Goal: Answer question/provide support

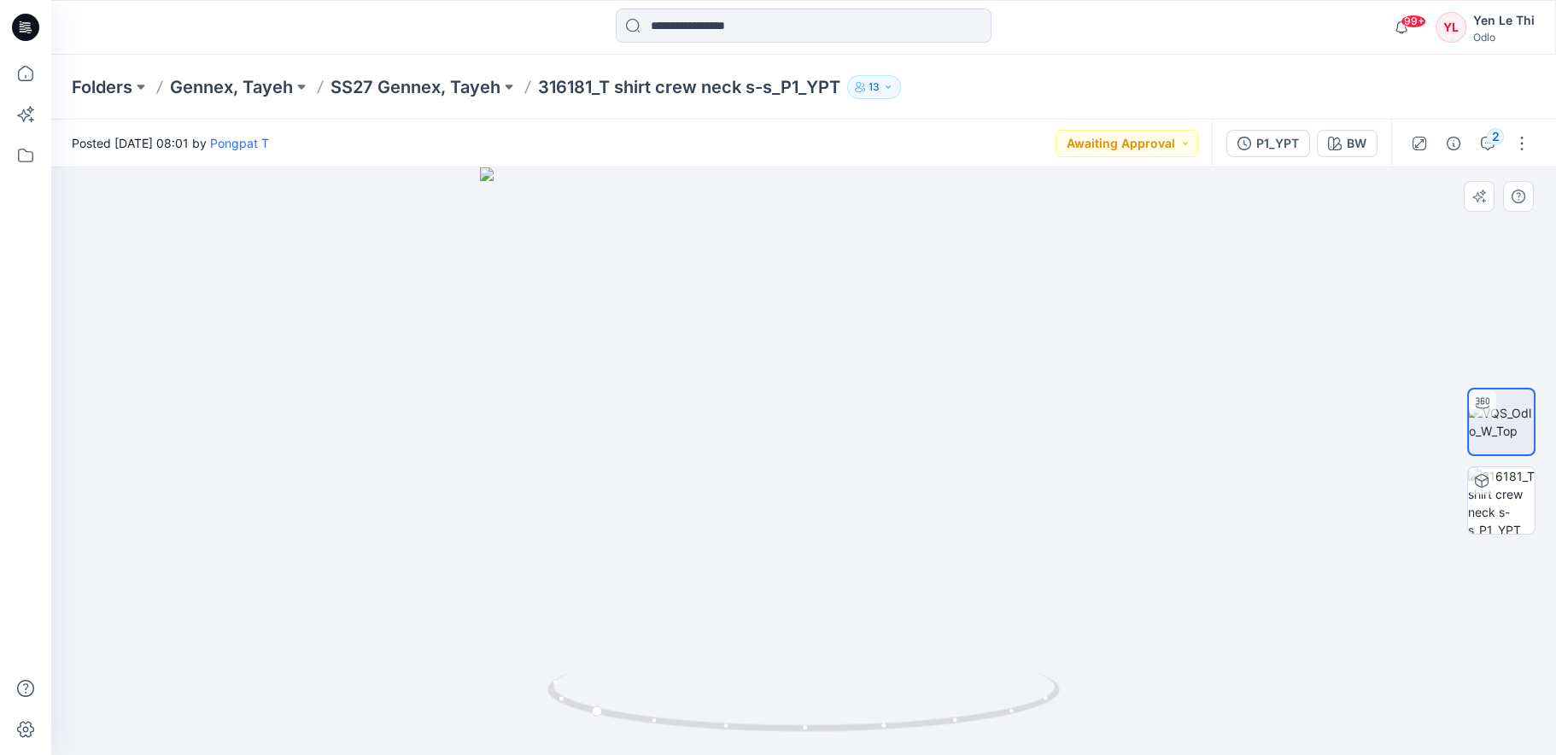
drag, startPoint x: 781, startPoint y: 350, endPoint x: 845, endPoint y: 518, distance: 180.0
click at [845, 518] on img at bounding box center [803, 461] width 647 height 588
drag, startPoint x: 671, startPoint y: 575, endPoint x: 835, endPoint y: 577, distance: 164.0
click at [867, 629] on img at bounding box center [803, 461] width 647 height 588
drag, startPoint x: 749, startPoint y: 582, endPoint x: 929, endPoint y: 608, distance: 182.1
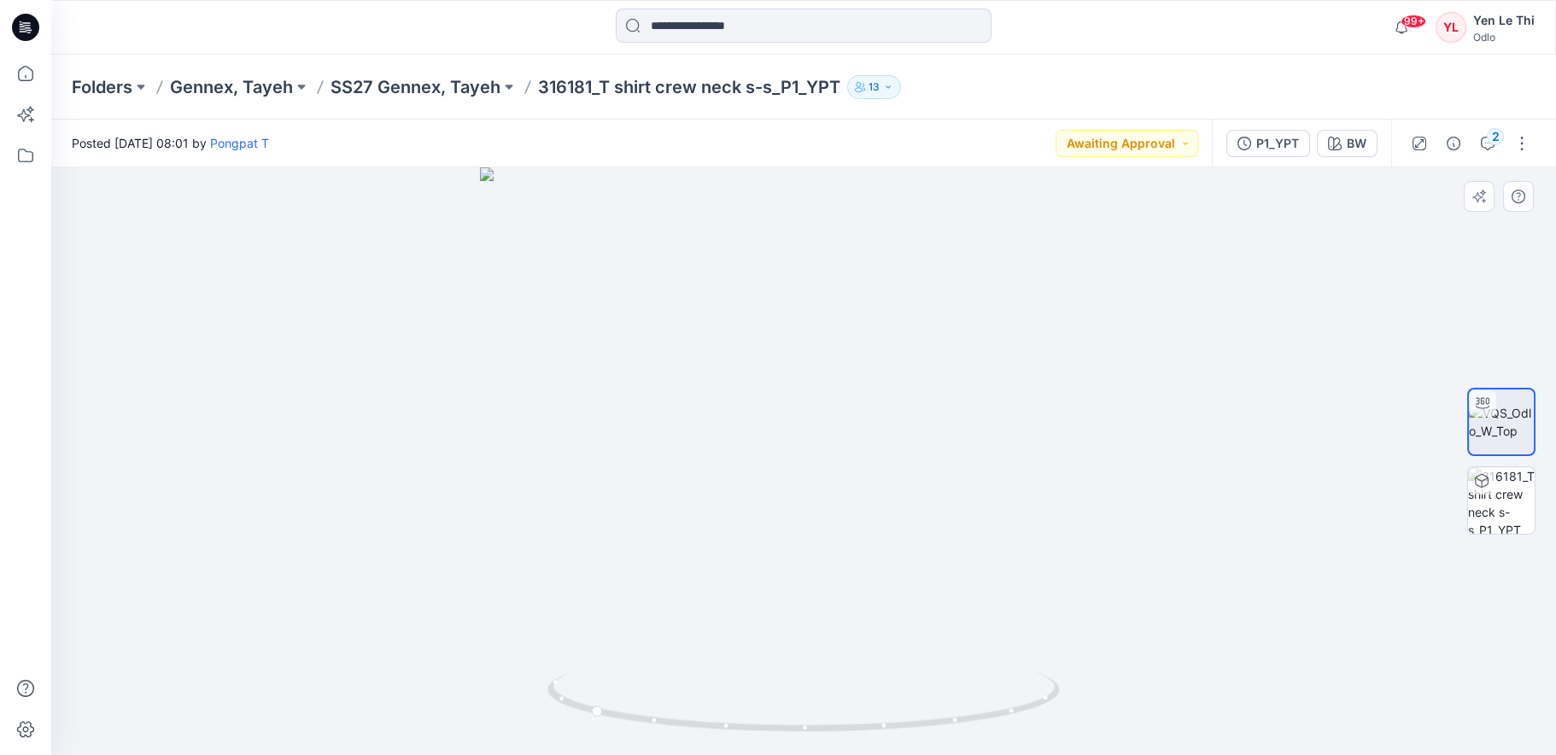
click at [929, 608] on img at bounding box center [803, 461] width 647 height 588
click at [1525, 407] on img at bounding box center [1501, 422] width 65 height 36
drag, startPoint x: 754, startPoint y: 666, endPoint x: 906, endPoint y: 667, distance: 152.0
click at [906, 667] on img at bounding box center [803, 461] width 647 height 588
drag, startPoint x: 506, startPoint y: 629, endPoint x: 675, endPoint y: 622, distance: 169.2
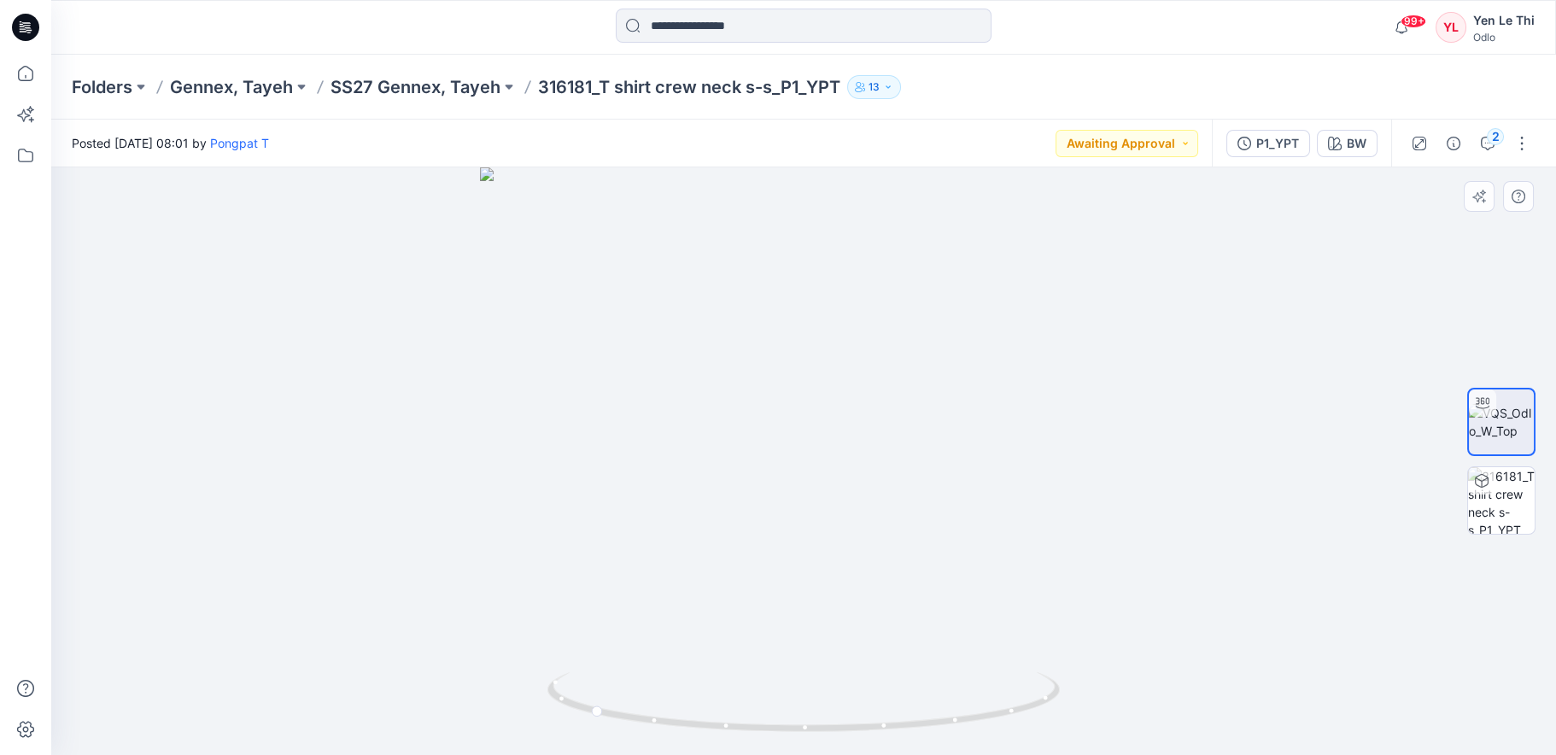
click at [651, 638] on img at bounding box center [803, 461] width 647 height 588
drag, startPoint x: 696, startPoint y: 417, endPoint x: 1034, endPoint y: 423, distance: 338.3
click at [1034, 423] on img at bounding box center [803, 461] width 647 height 588
click at [809, 734] on icon at bounding box center [805, 704] width 517 height 64
drag, startPoint x: 809, startPoint y: 734, endPoint x: 615, endPoint y: 749, distance: 194.5
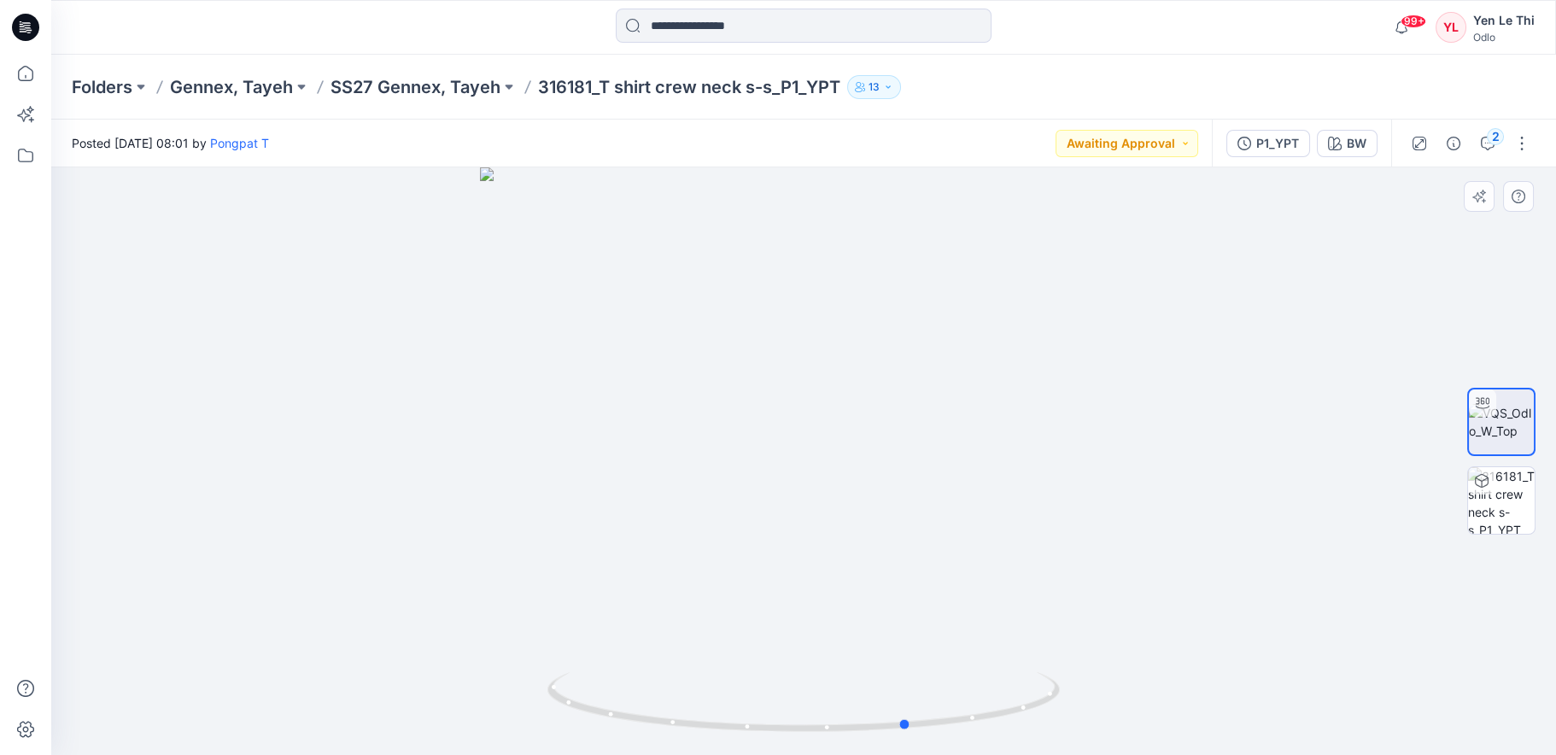
click at [615, 749] on div at bounding box center [803, 712] width 512 height 85
drag, startPoint x: 977, startPoint y: 720, endPoint x: 402, endPoint y: 700, distance: 575.1
click at [402, 700] on div at bounding box center [803, 461] width 1505 height 588
drag, startPoint x: 881, startPoint y: 581, endPoint x: 879, endPoint y: 689, distance: 108.5
click at [879, 689] on div at bounding box center [803, 461] width 1505 height 588
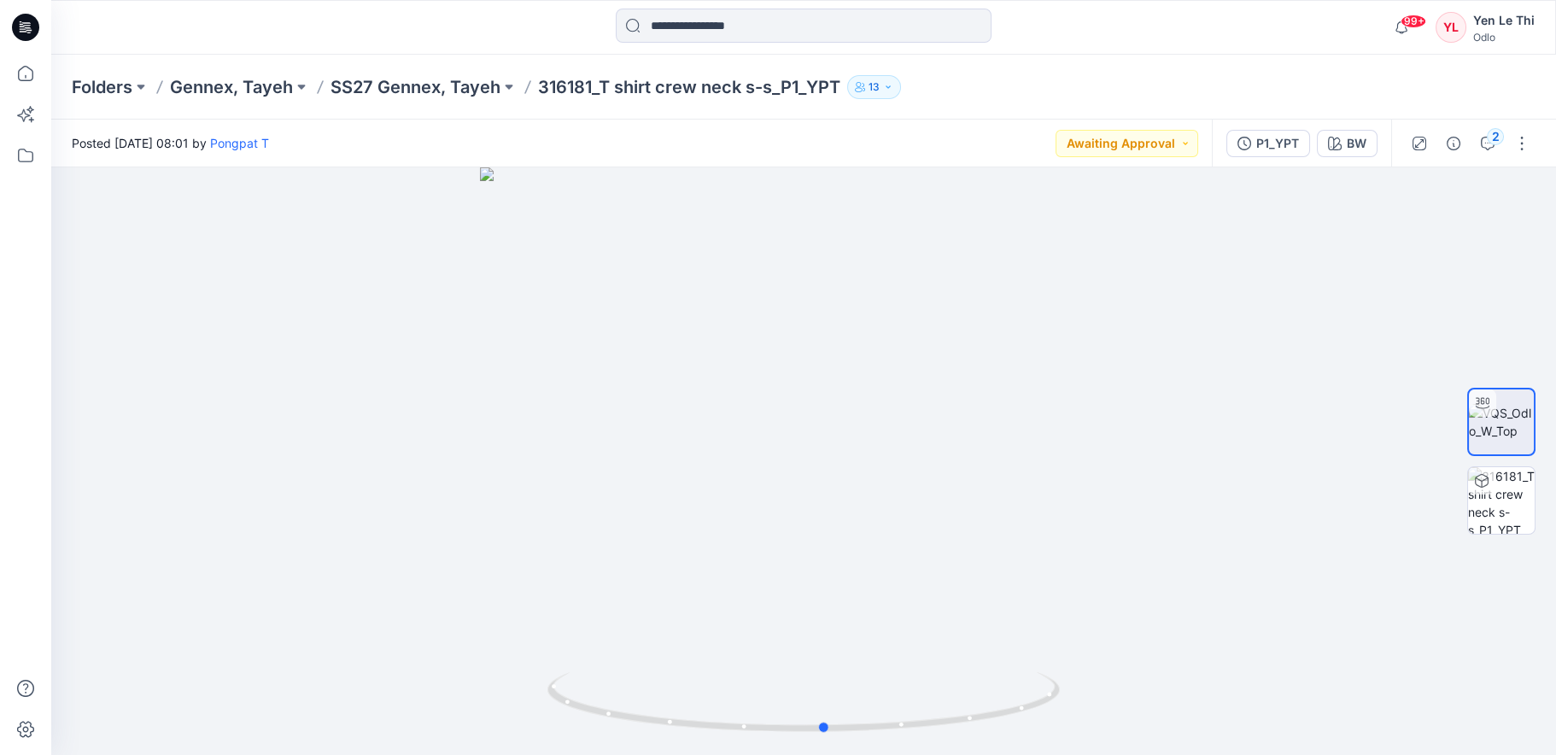
drag, startPoint x: 1021, startPoint y: 707, endPoint x: 1000, endPoint y: 779, distance: 74.9
click at [1000, 754] on html "99+ Notifications Pongpat T shared P1_YPT in SS27 Gennex, Tayeh (Unknown) 22 mi…" at bounding box center [778, 377] width 1556 height 755
click at [1189, 143] on button "Awaiting Approval" at bounding box center [1127, 143] width 143 height 27
click at [1107, 221] on p "Accepted" at bounding box center [1107, 222] width 55 height 22
click at [1273, 393] on div at bounding box center [803, 461] width 1505 height 588
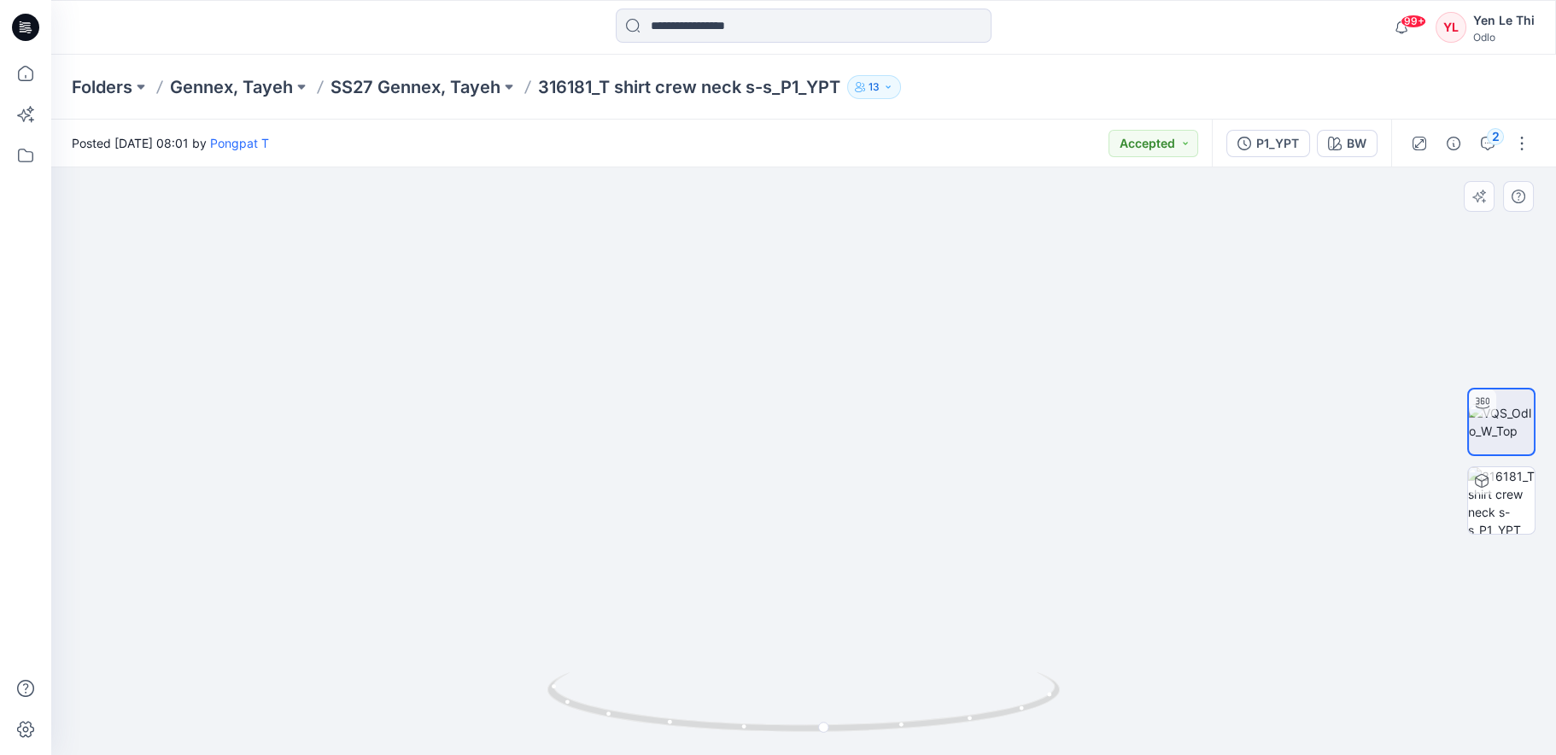
drag, startPoint x: 872, startPoint y: 633, endPoint x: 834, endPoint y: 206, distance: 428.7
click at [834, 206] on img at bounding box center [757, 253] width 1835 height 1003
drag, startPoint x: 1119, startPoint y: 398, endPoint x: 959, endPoint y: 703, distance: 344.2
click at [959, 703] on div at bounding box center [803, 461] width 1505 height 588
drag, startPoint x: 618, startPoint y: 591, endPoint x: 1188, endPoint y: 420, distance: 594.7
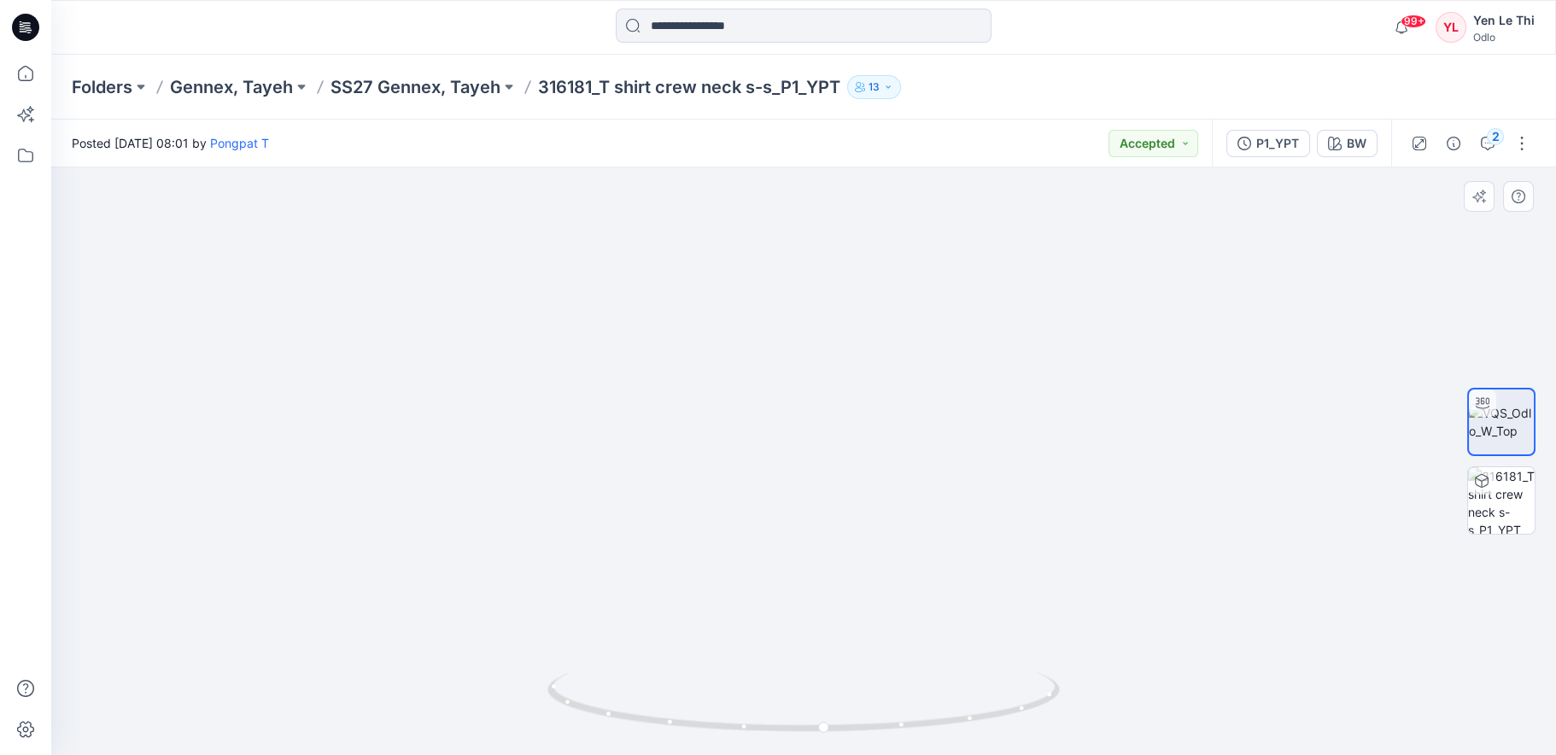
click at [1188, 420] on img at bounding box center [704, 373] width 1835 height 763
drag, startPoint x: 1109, startPoint y: 433, endPoint x: 1100, endPoint y: 711, distance: 277.7
click at [1100, 711] on img at bounding box center [959, 448] width 1835 height 614
drag, startPoint x: 1136, startPoint y: 481, endPoint x: 1042, endPoint y: 207, distance: 289.8
click at [1042, 208] on img at bounding box center [827, 232] width 1835 height 1045
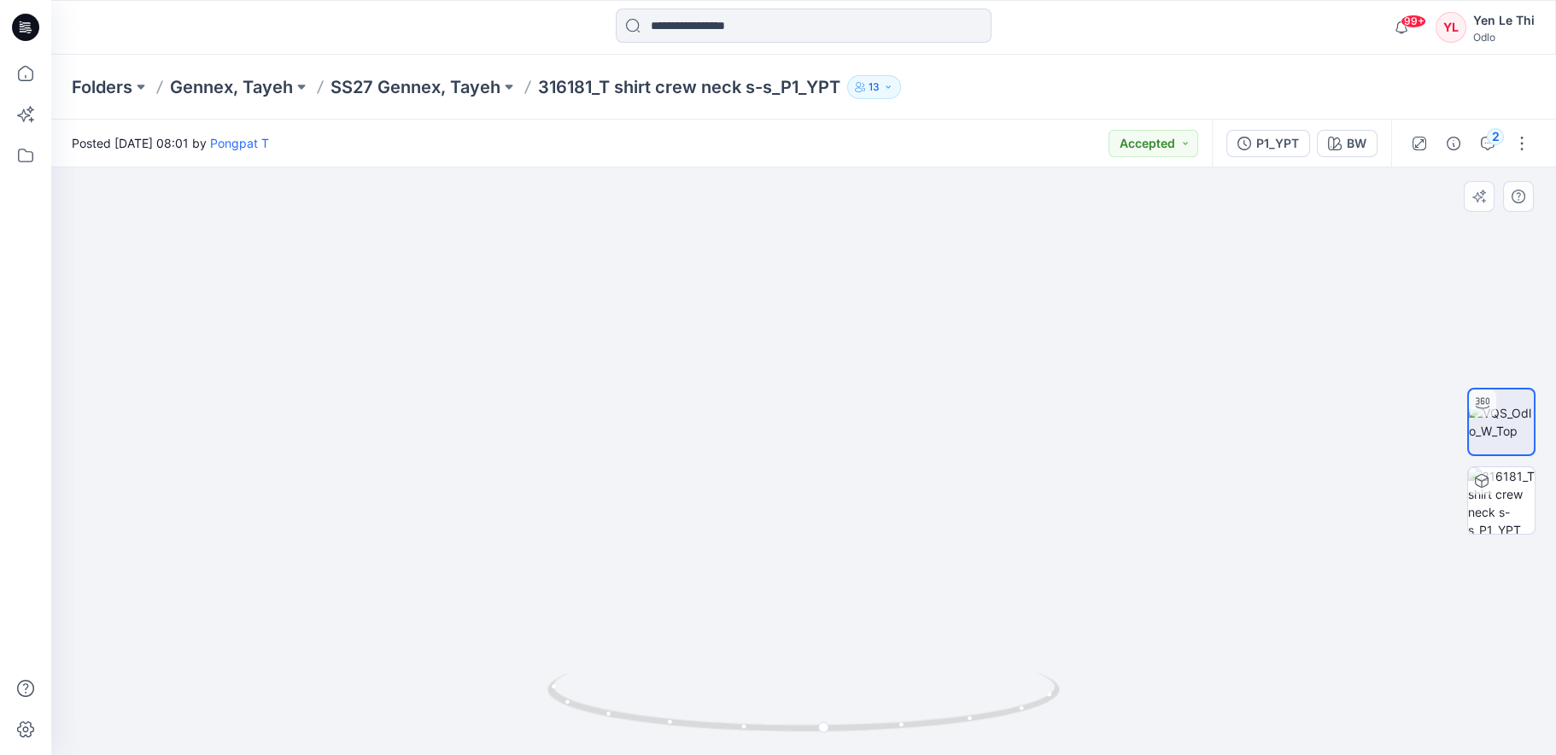
drag, startPoint x: 1092, startPoint y: 499, endPoint x: 1074, endPoint y: 278, distance: 221.9
click at [1066, 225] on img at bounding box center [801, 107] width 1835 height 1296
drag, startPoint x: 1071, startPoint y: 331, endPoint x: 1062, endPoint y: 214, distance: 117.4
click at [1062, 214] on img at bounding box center [782, 3] width 1835 height 1503
drag, startPoint x: 902, startPoint y: 482, endPoint x: 550, endPoint y: 510, distance: 353.0
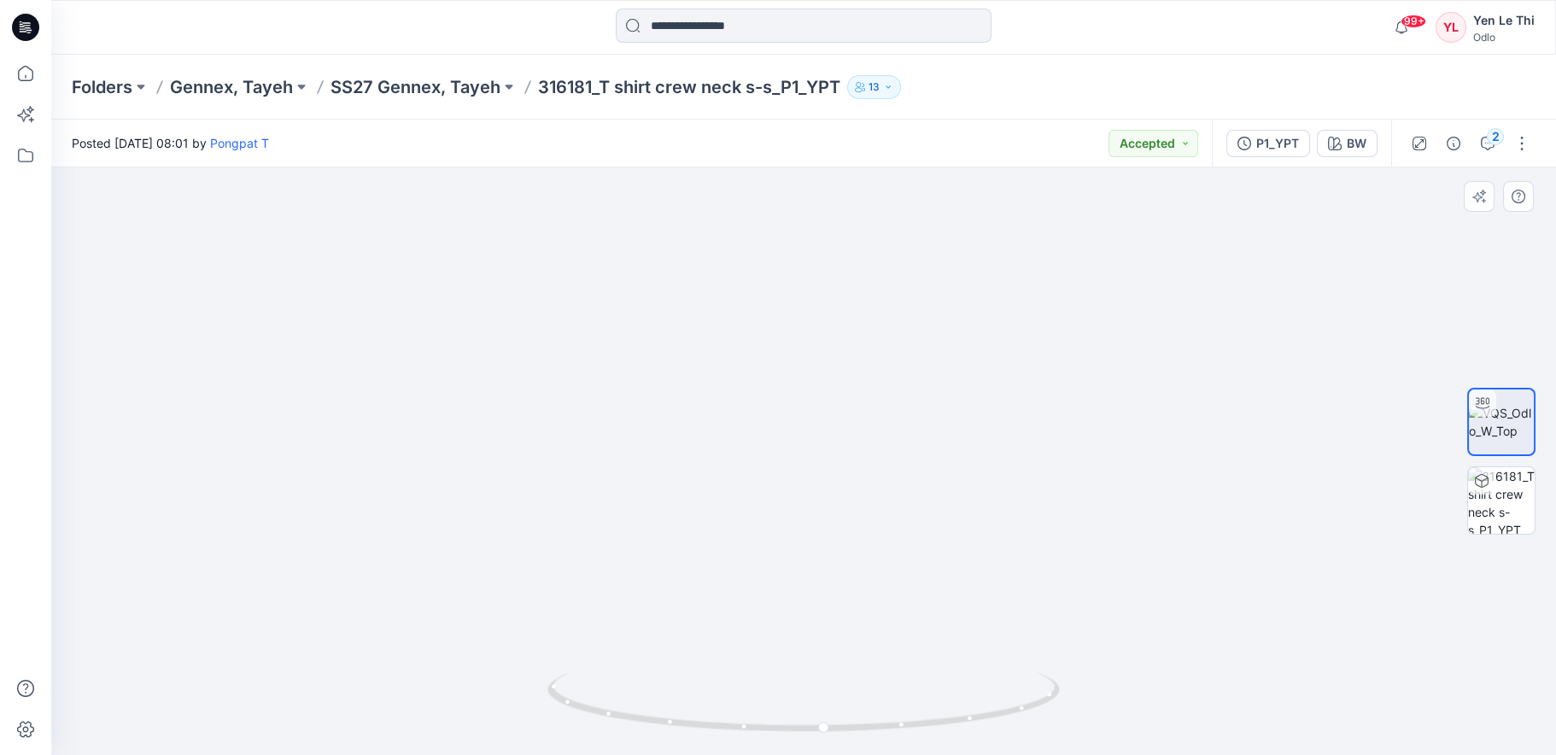
drag, startPoint x: 968, startPoint y: 723, endPoint x: 697, endPoint y: 722, distance: 270.7
click at [697, 722] on icon at bounding box center [805, 704] width 517 height 64
drag, startPoint x: 813, startPoint y: 334, endPoint x: 849, endPoint y: 589, distance: 257.9
click at [849, 589] on img at bounding box center [804, 376] width 1122 height 757
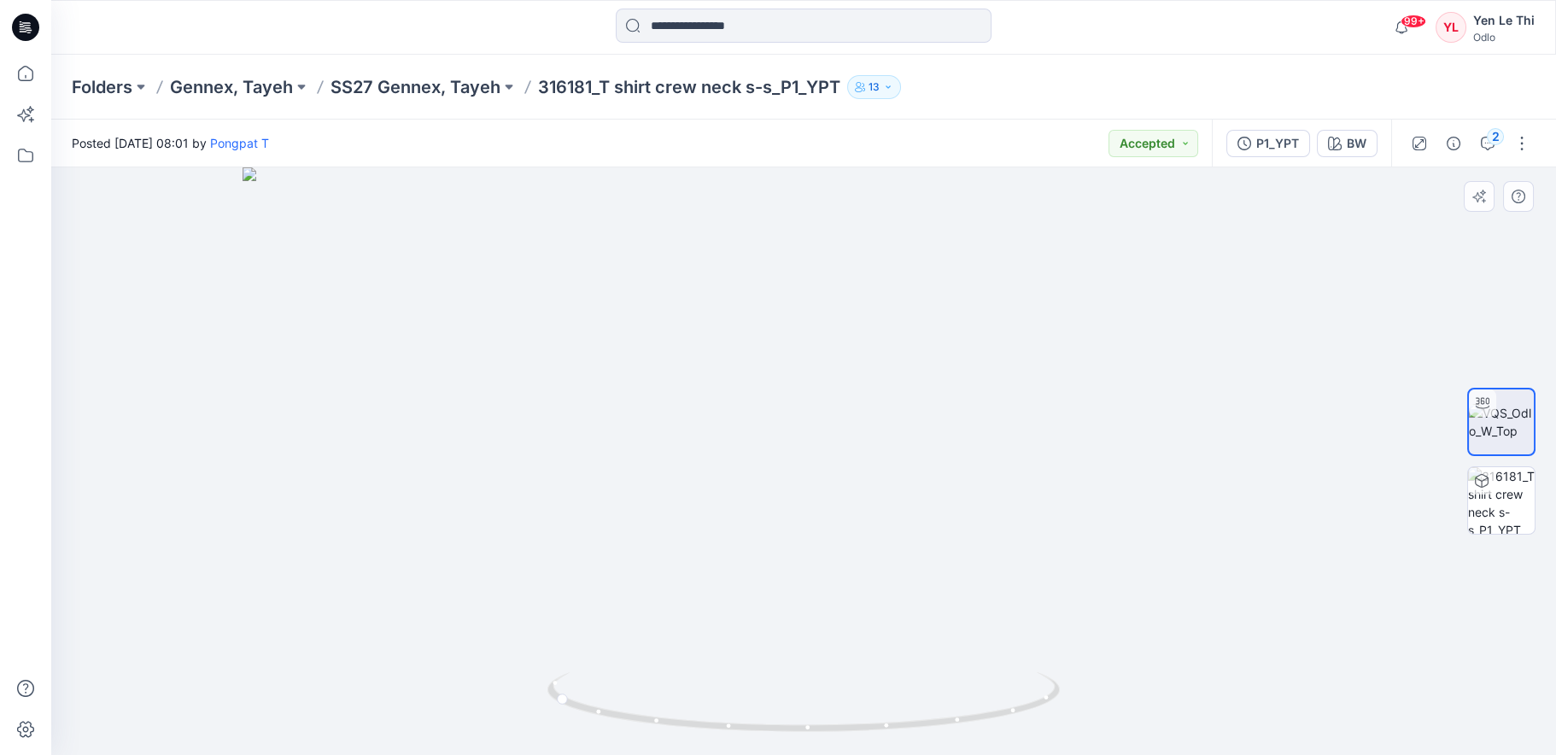
drag, startPoint x: 819, startPoint y: 381, endPoint x: 814, endPoint y: 623, distance: 241.8
click at [814, 623] on img at bounding box center [804, 461] width 1122 height 588
click at [1483, 145] on icon "button" at bounding box center [1488, 144] width 14 height 14
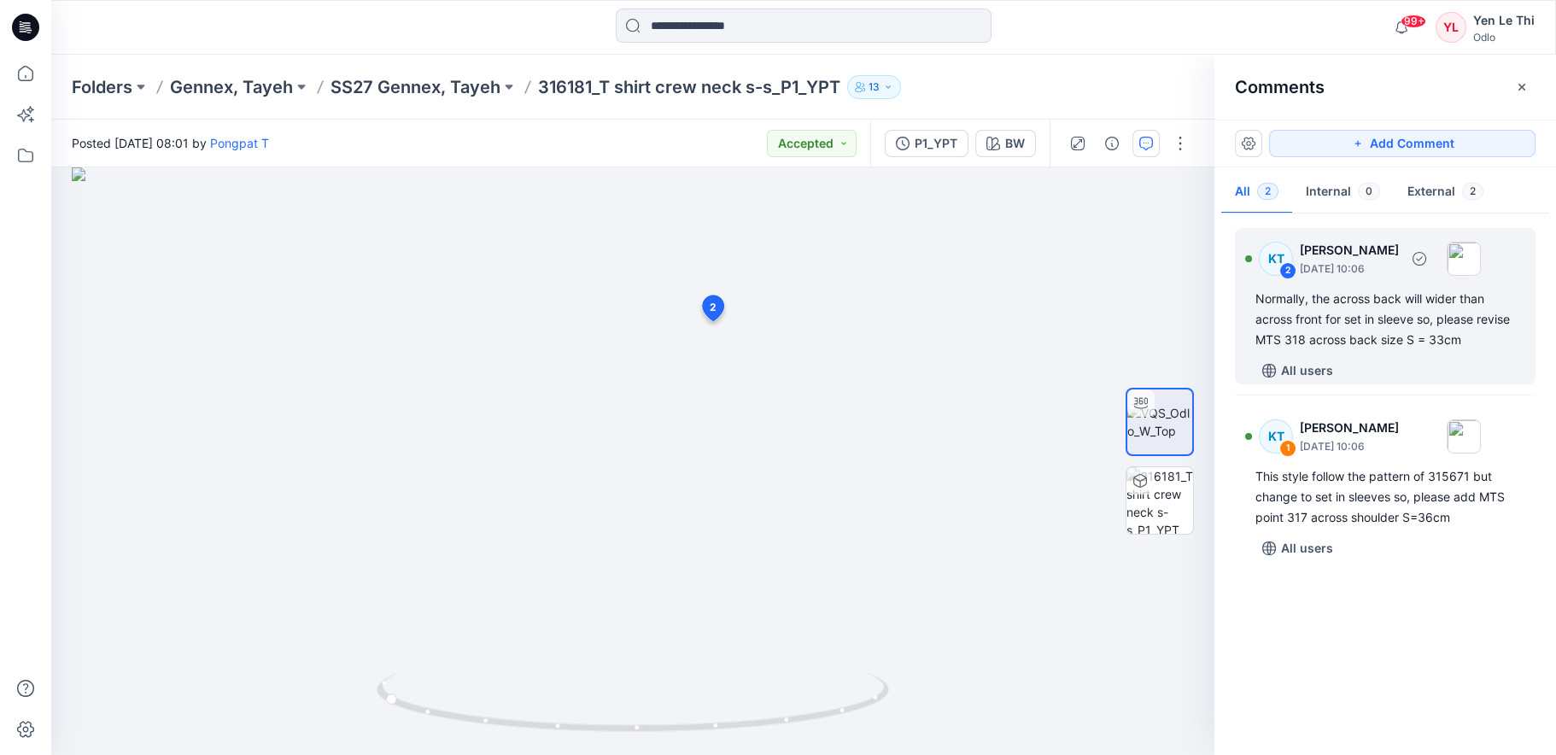
click at [1329, 334] on div "Normally, the across back will wider than across front for set in sleeve so, pl…" at bounding box center [1385, 319] width 260 height 61
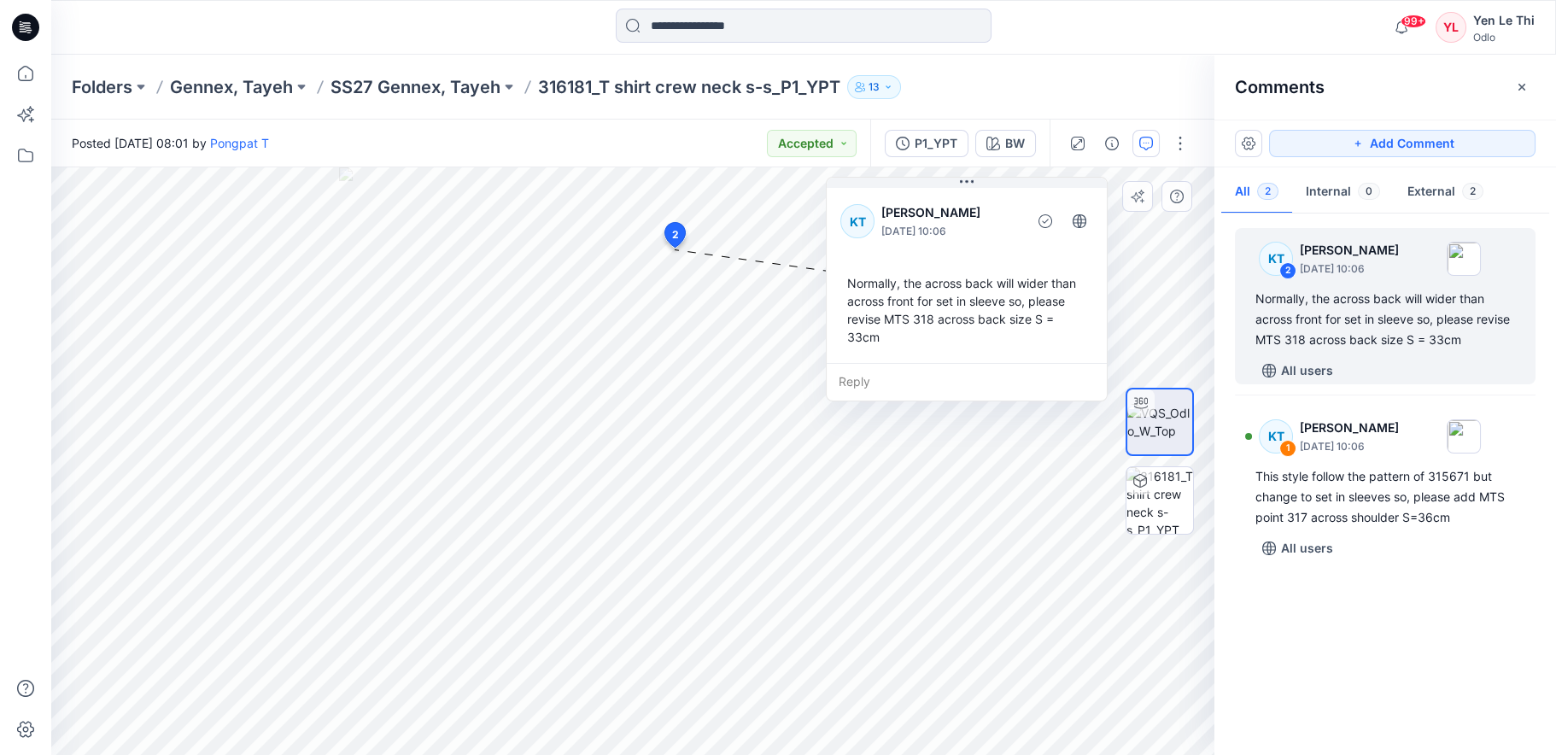
drag, startPoint x: 814, startPoint y: 407, endPoint x: 990, endPoint y: 327, distance: 193.0
click at [990, 327] on div "Normally, the across back will wider than across front for set in sleeve so, pl…" at bounding box center [966, 309] width 253 height 85
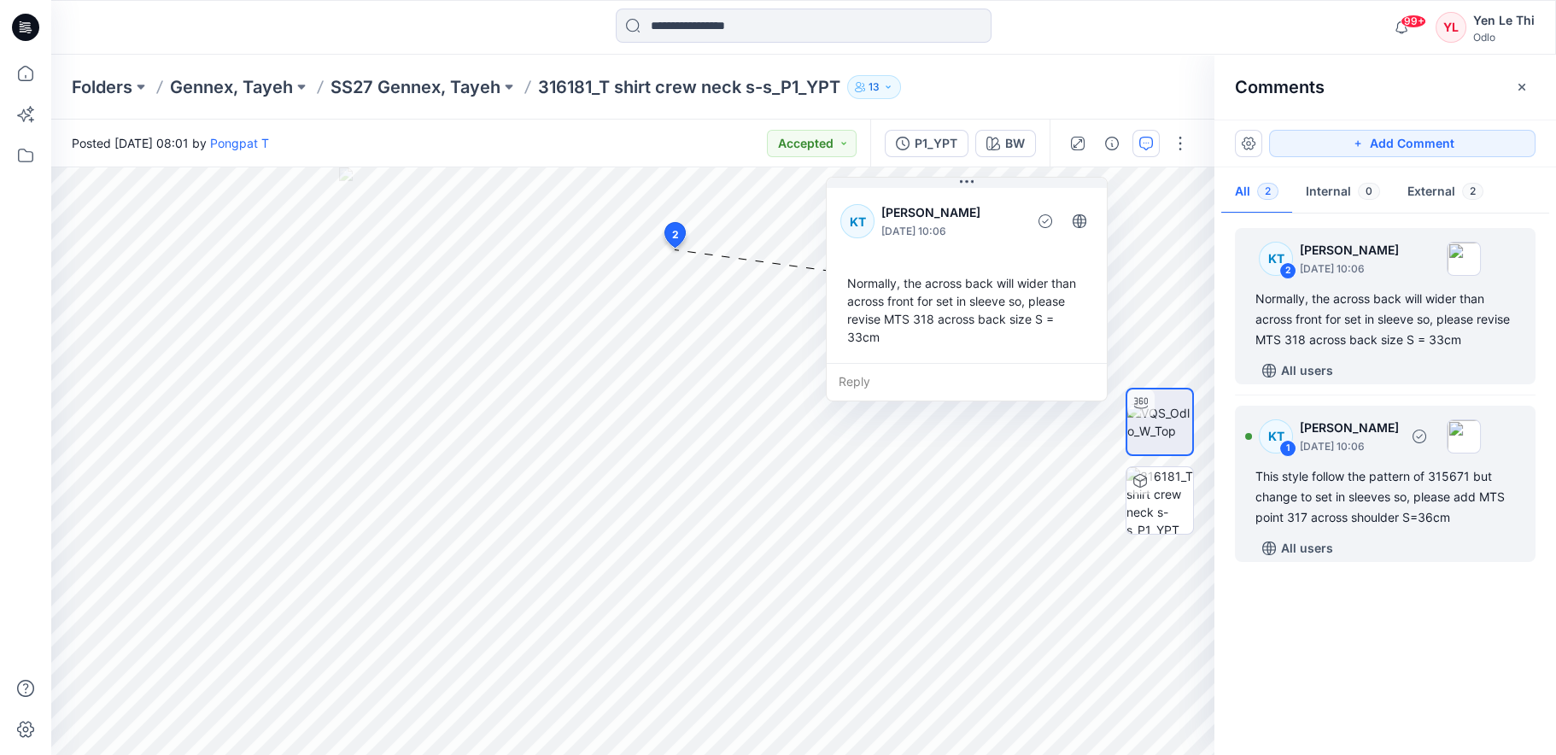
click at [1355, 477] on div "This style follow the pattern of 315671 but change to set in sleeves so, please…" at bounding box center [1385, 496] width 260 height 61
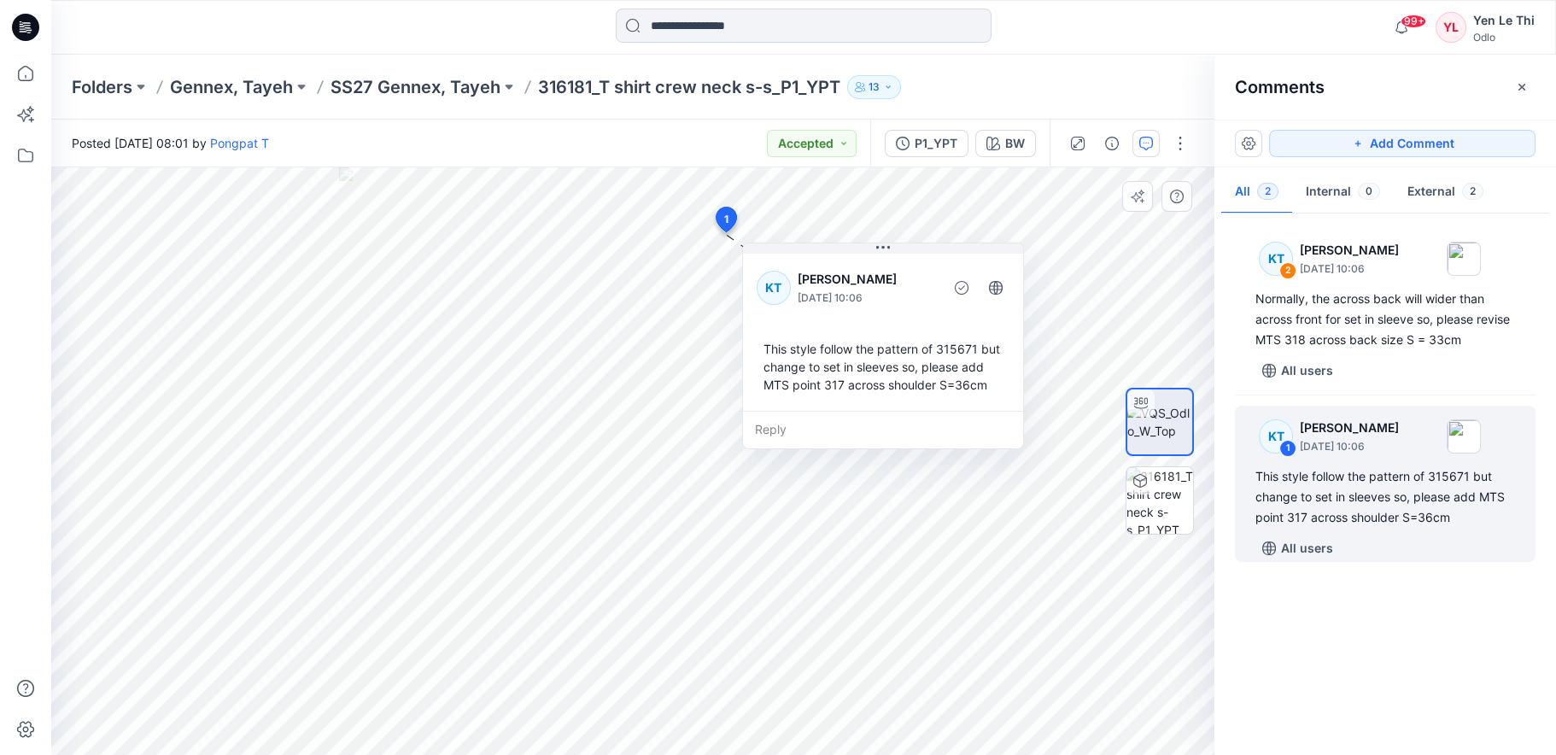
drag, startPoint x: 891, startPoint y: 350, endPoint x: 933, endPoint y: 352, distance: 42.7
click at [933, 352] on div "This style follow the pattern of 315671 but change to set in sleeves so, please…" at bounding box center [883, 366] width 253 height 67
click at [1163, 499] on img at bounding box center [1160, 500] width 67 height 67
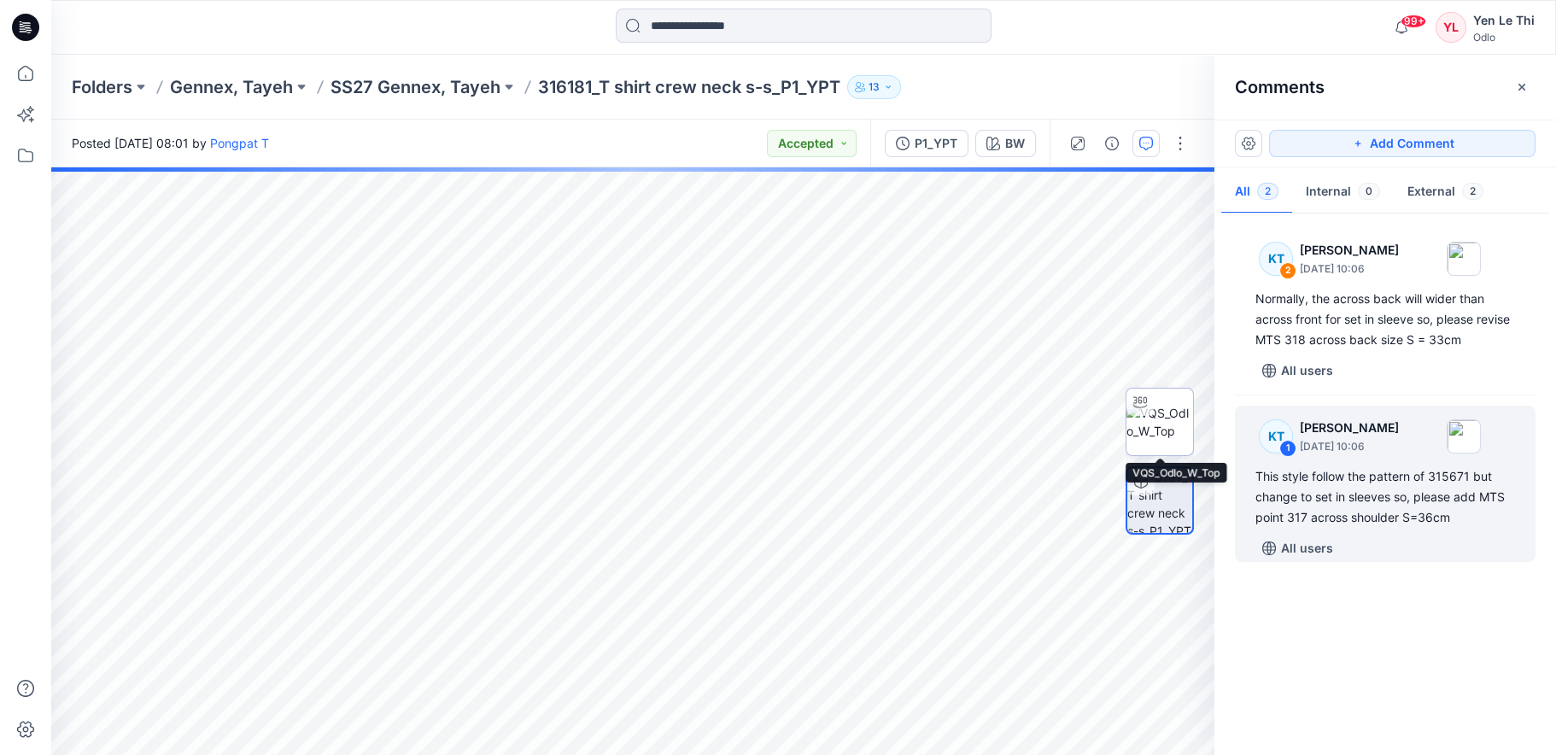
click at [1181, 409] on img at bounding box center [1160, 422] width 67 height 36
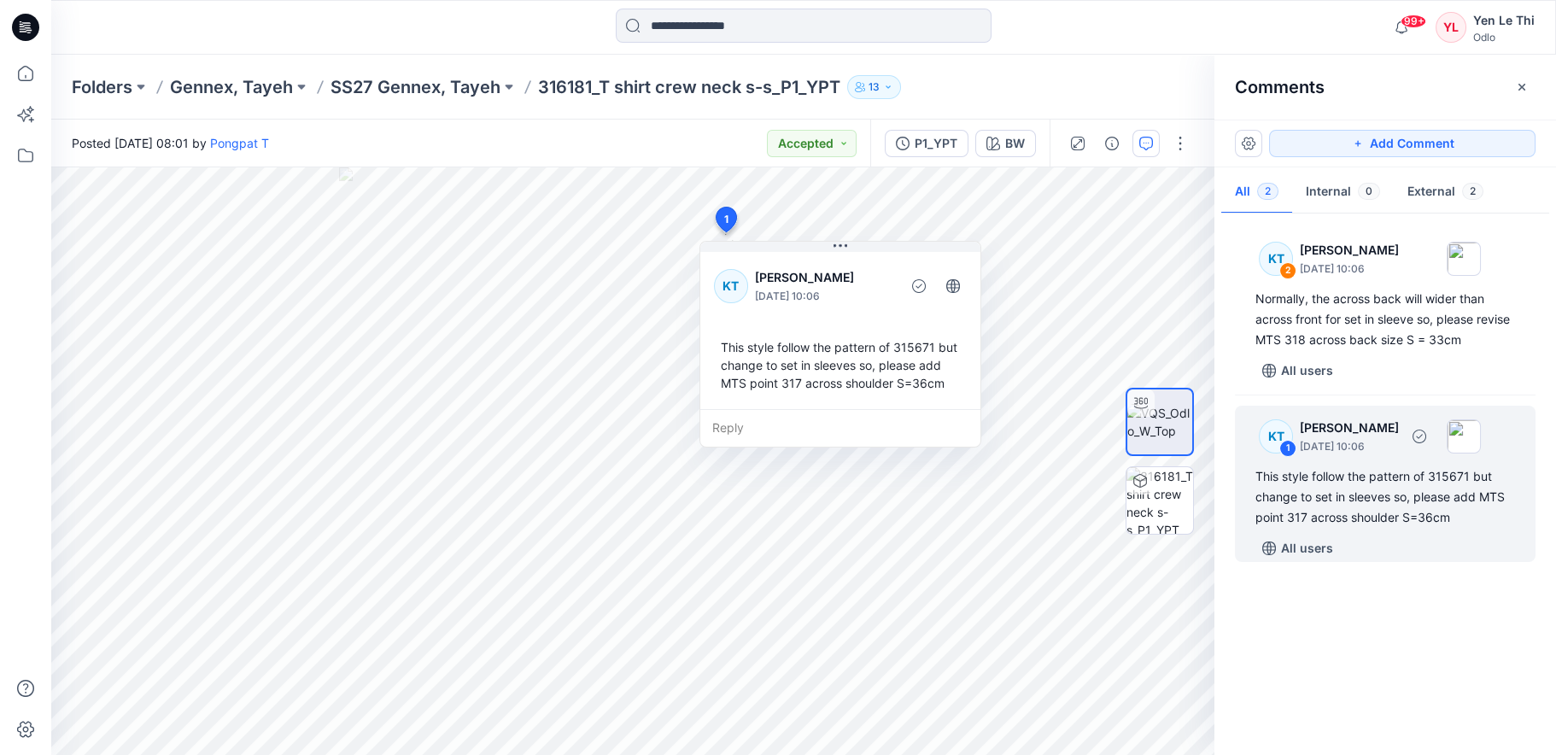
click at [1365, 492] on div "This style follow the pattern of 315671 but change to set in sleeves so, please…" at bounding box center [1385, 496] width 260 height 61
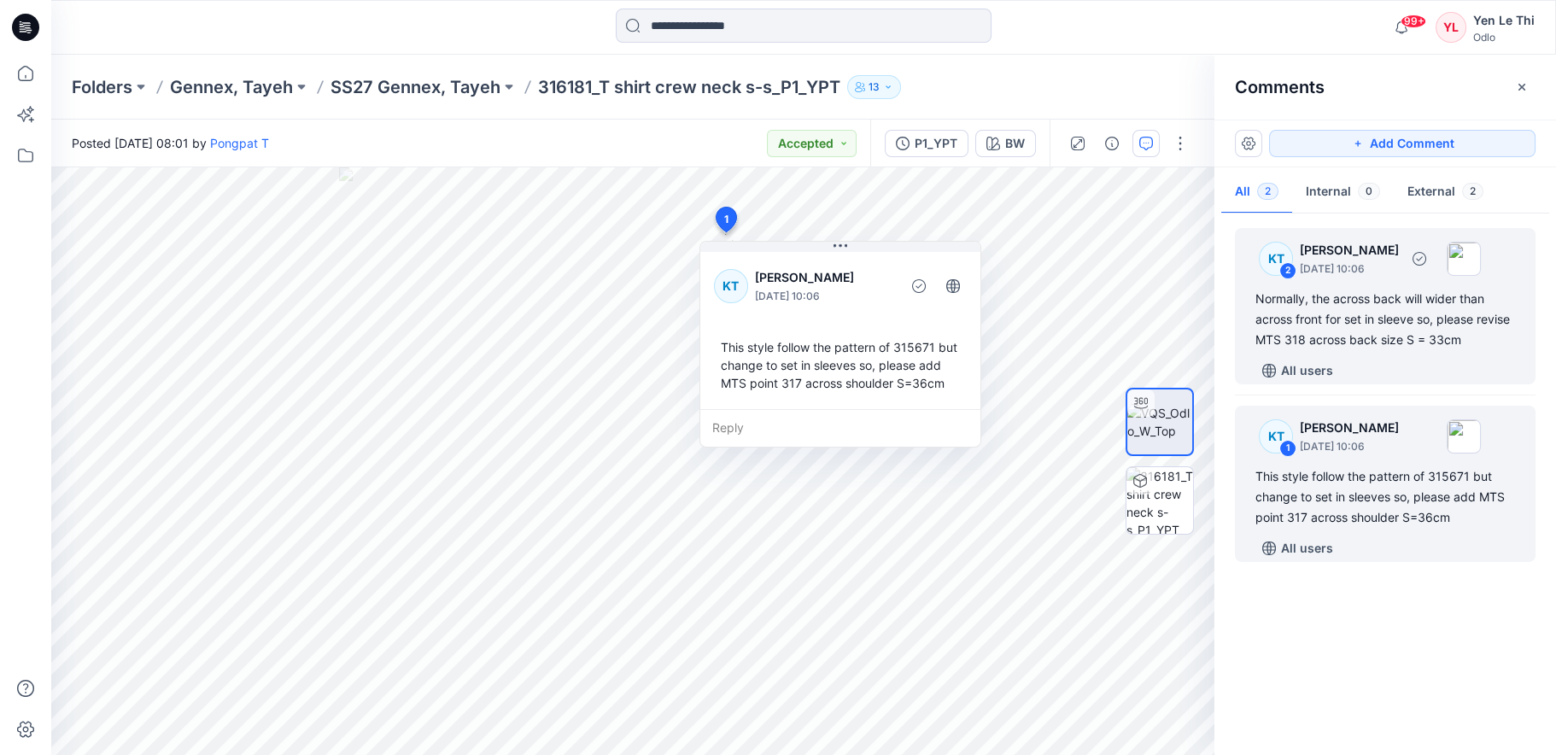
click at [1376, 313] on div "Normally, the across back will wider than across front for set in sleeve so, pl…" at bounding box center [1385, 319] width 260 height 61
